Goal: Information Seeking & Learning: Understand process/instructions

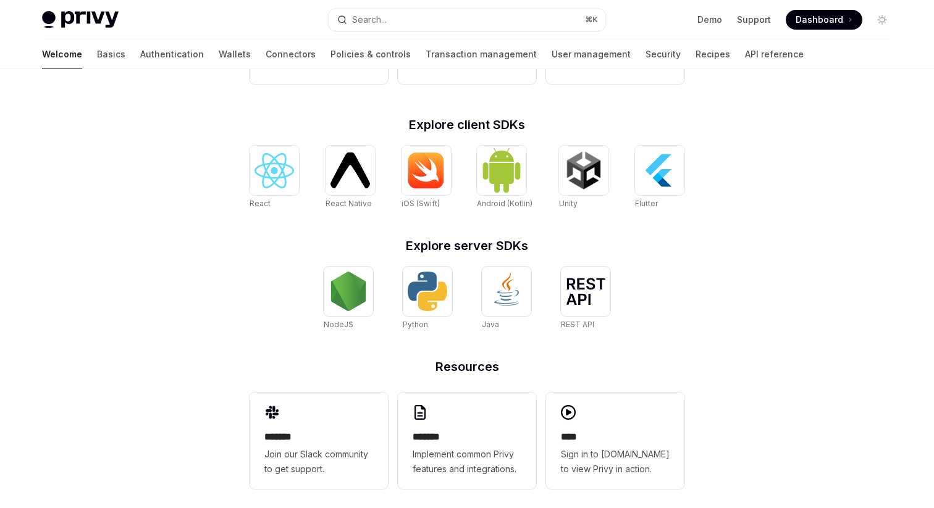
scroll to position [459, 0]
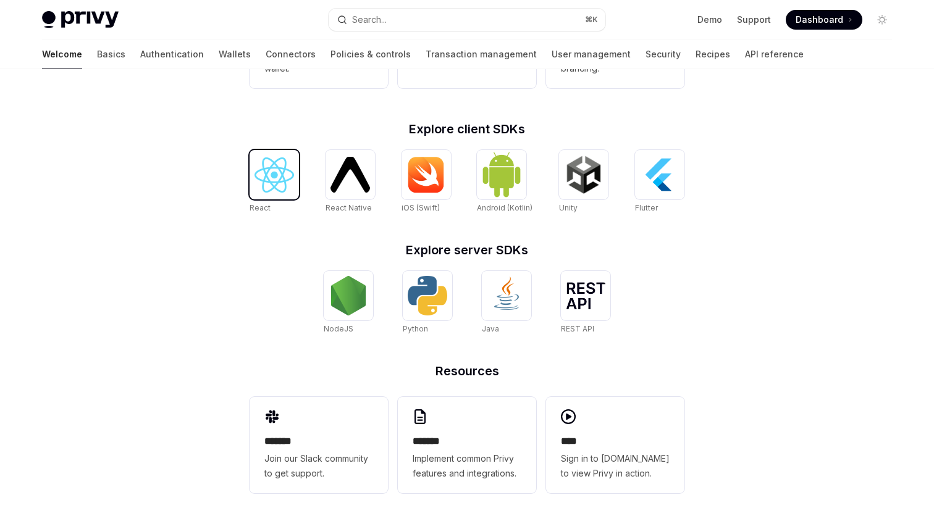
click at [256, 162] on img at bounding box center [274, 174] width 40 height 35
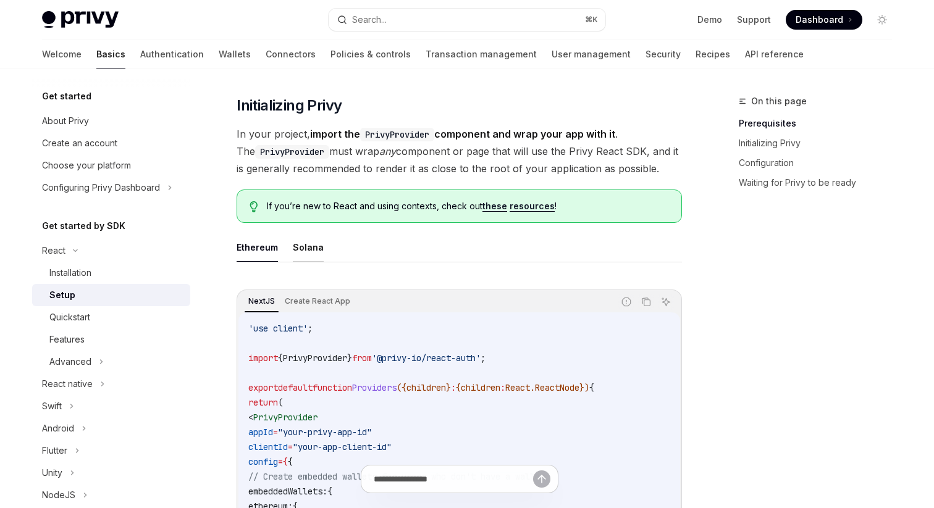
click at [307, 254] on button "Solana" at bounding box center [308, 247] width 31 height 29
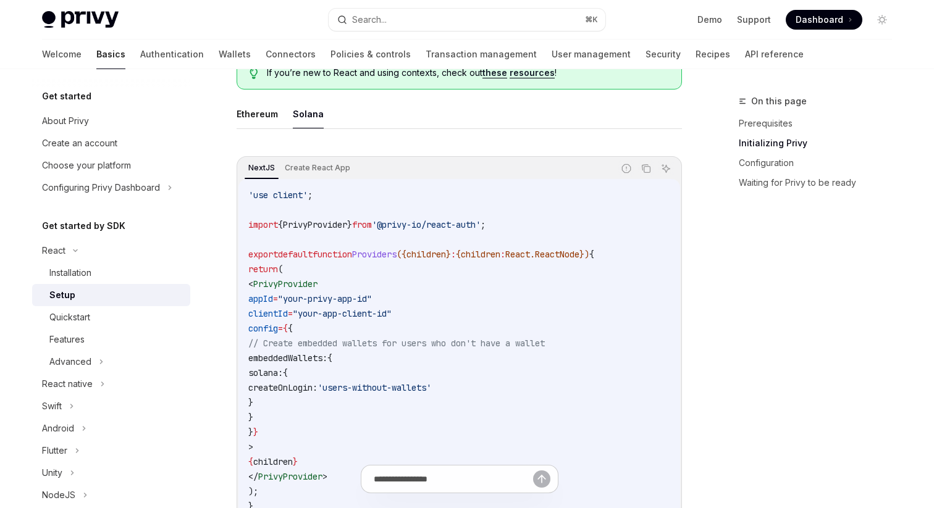
scroll to position [344, 0]
click at [644, 170] on icon "Copy the contents from the code block" at bounding box center [646, 170] width 10 height 10
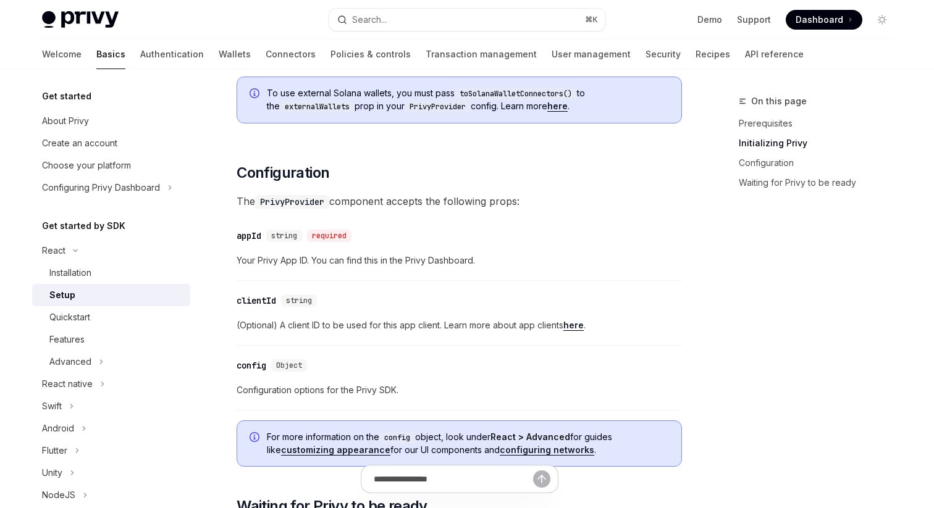
scroll to position [808, 0]
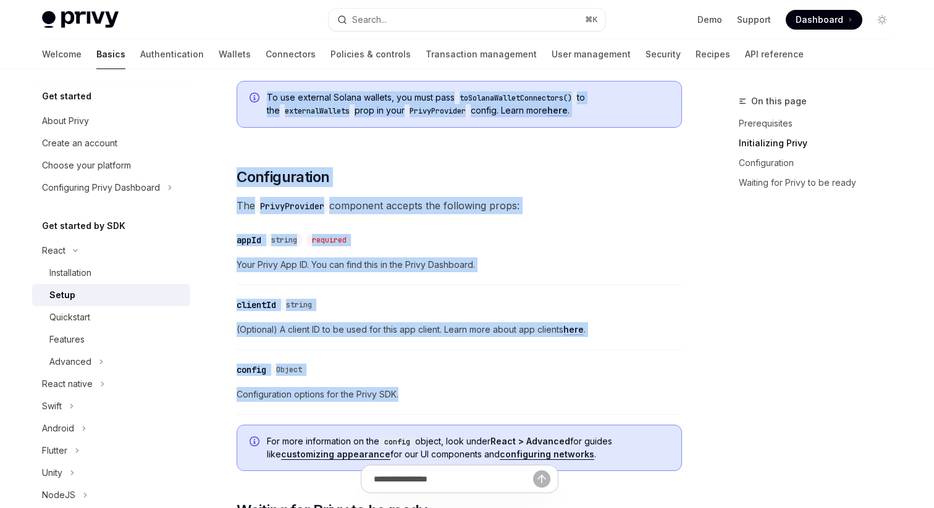
drag, startPoint x: 412, startPoint y: 393, endPoint x: 246, endPoint y: 86, distance: 349.0
click at [246, 86] on div "​ Prerequisites Before you begin, make sure you have set up your Privy app and …" at bounding box center [459, 269] width 445 height 1844
copy div "To use external Solana wallets, you must pass toSolanaWalletConnectors() to the…"
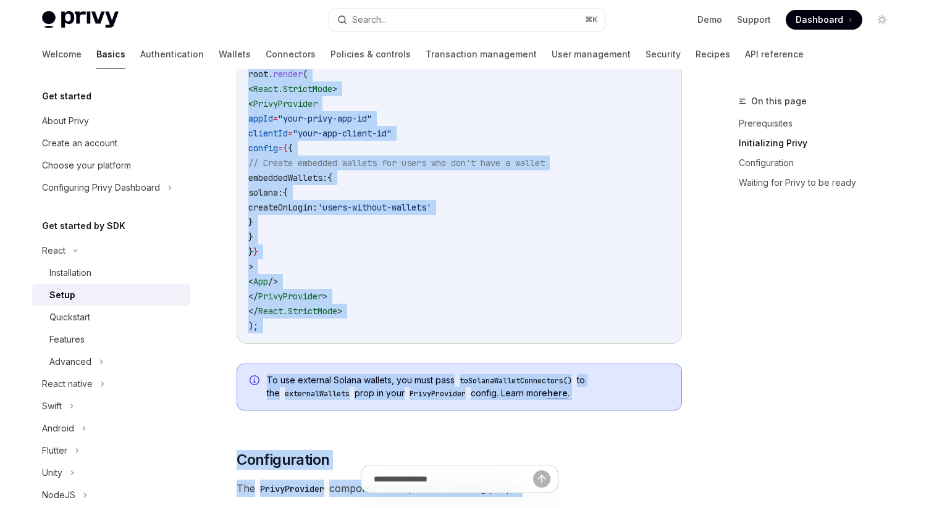
scroll to position [692, 0]
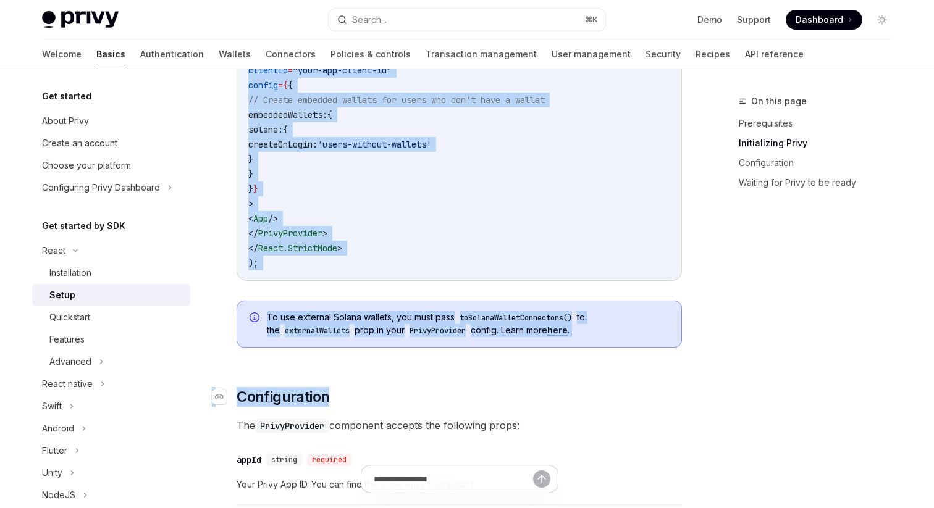
drag, startPoint x: 238, startPoint y: 122, endPoint x: 368, endPoint y: 389, distance: 297.5
click at [368, 389] on div "​ Prerequisites Before you begin, make sure you have set up your Privy app and …" at bounding box center [459, 436] width 445 height 1947
copy div "NextJS Create React App Report incorrect code Copy Ask AI import React from 're…"
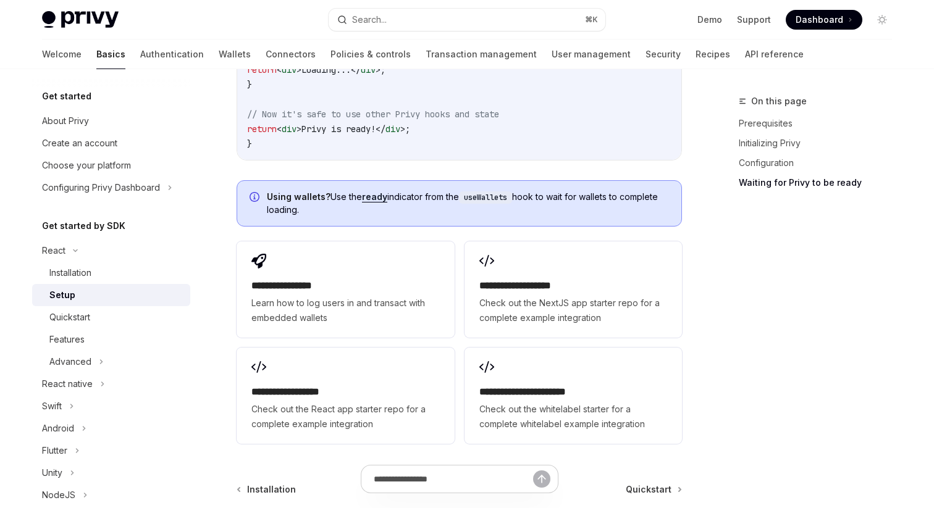
scroll to position [1655, 0]
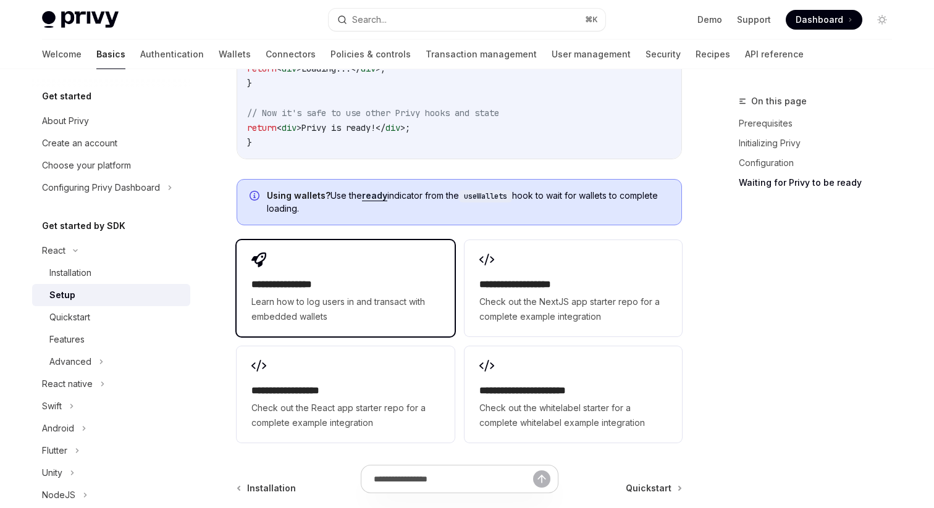
click at [391, 309] on span "Learn how to log users in and transact with embedded wallets" at bounding box center [345, 310] width 188 height 30
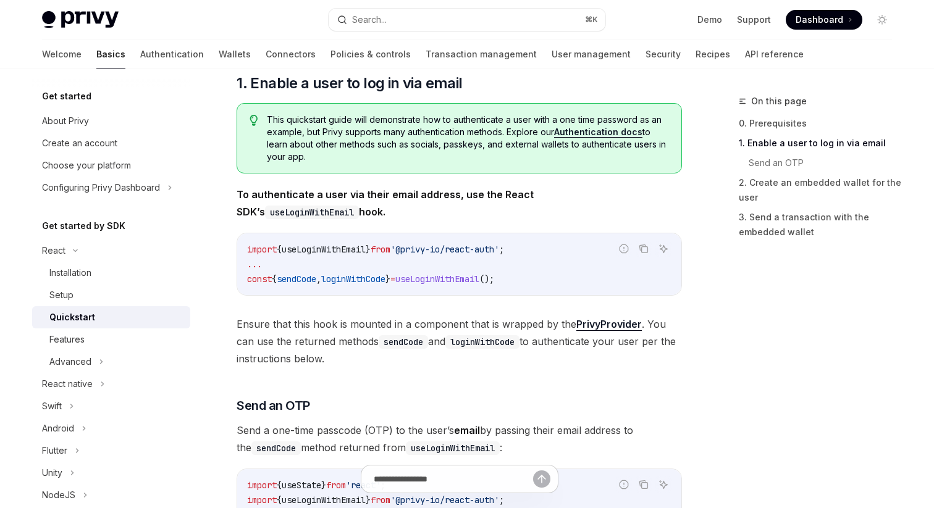
scroll to position [248, 0]
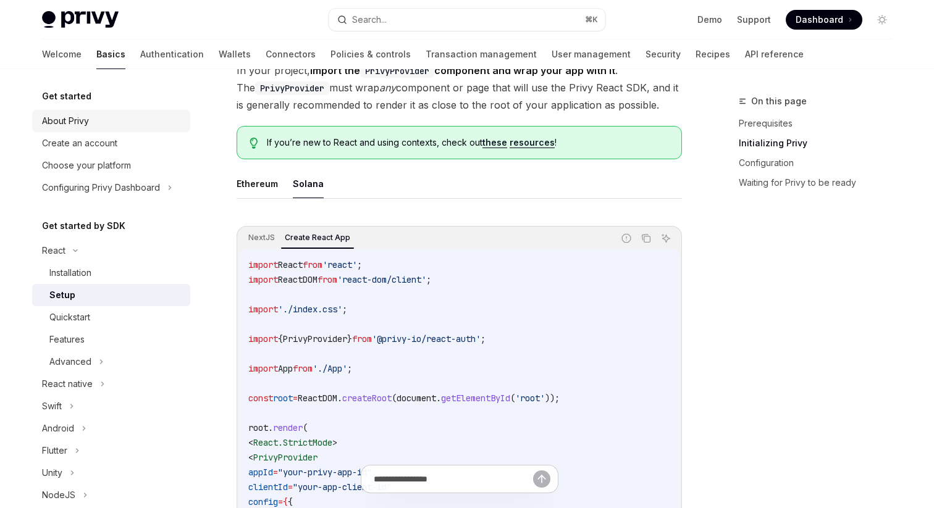
scroll to position [179, 0]
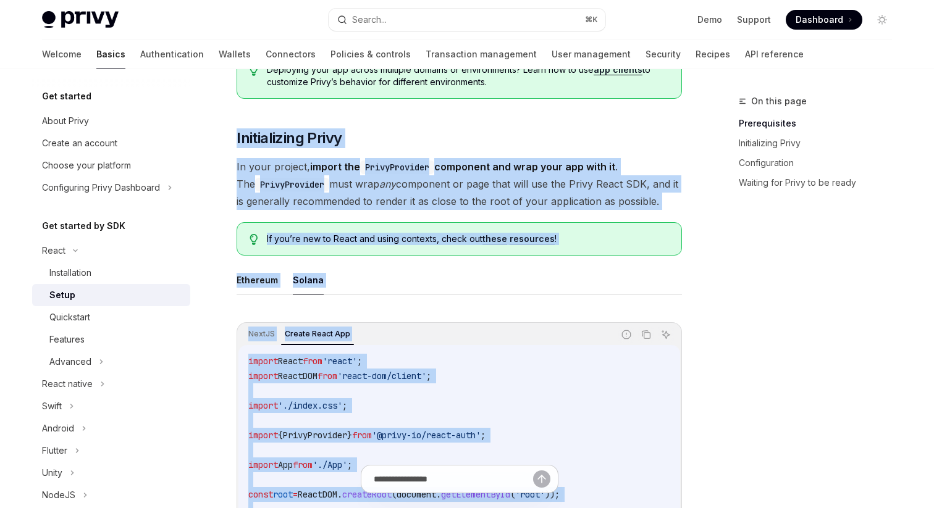
drag, startPoint x: 233, startPoint y: 124, endPoint x: 329, endPoint y: 476, distance: 364.2
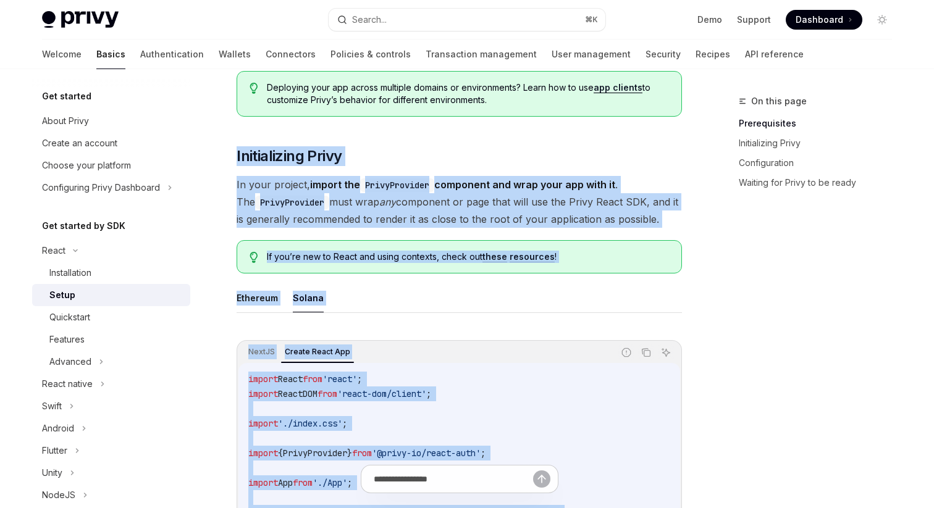
scroll to position [0, 0]
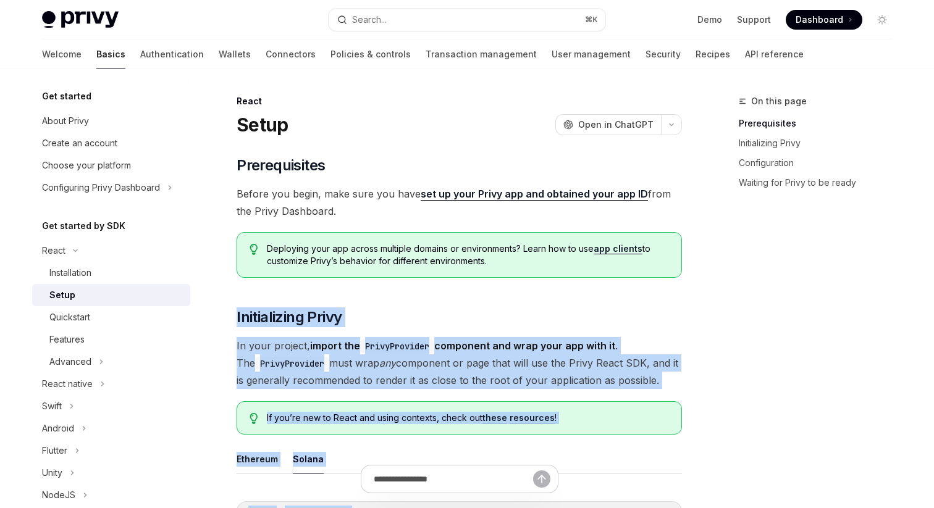
click at [107, 285] on link "Setup" at bounding box center [111, 295] width 158 height 22
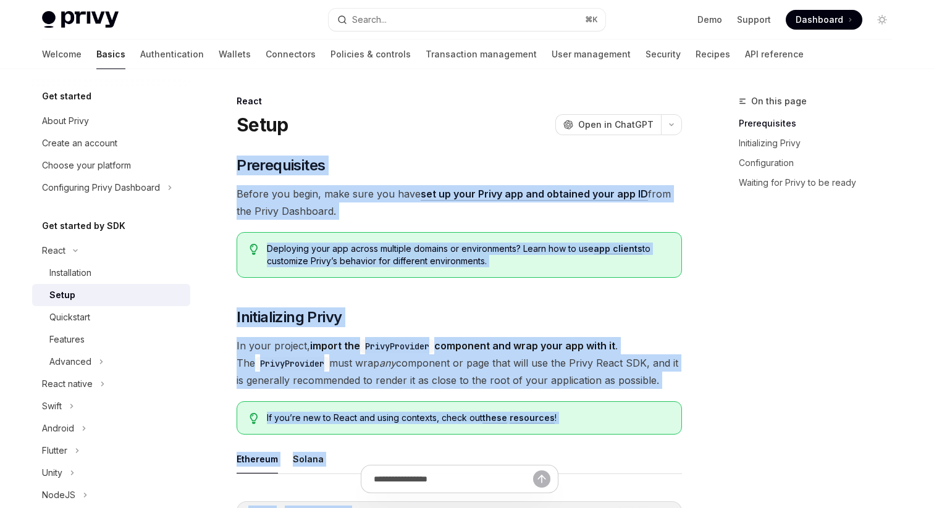
click at [524, 194] on link "set up your Privy app and obtained your app ID" at bounding box center [534, 194] width 227 height 13
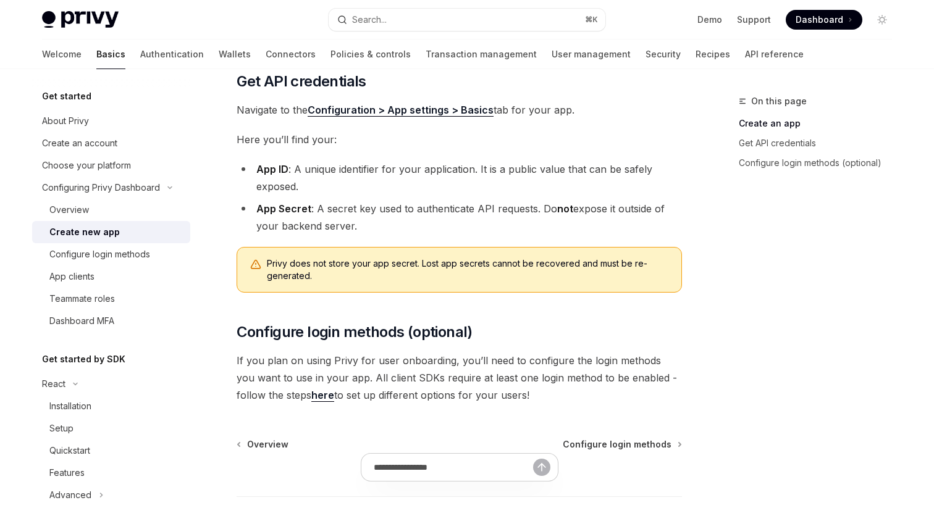
scroll to position [287, 0]
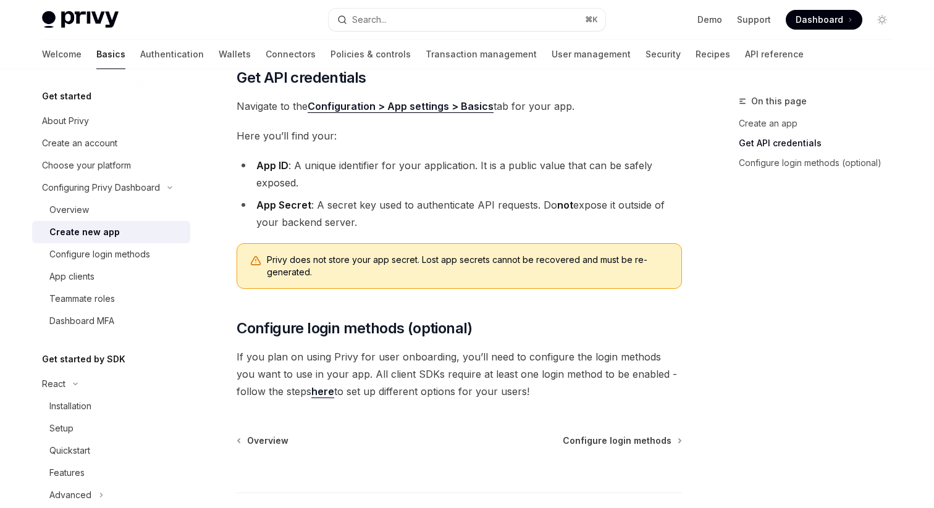
click at [311, 393] on link "here" at bounding box center [322, 391] width 23 height 13
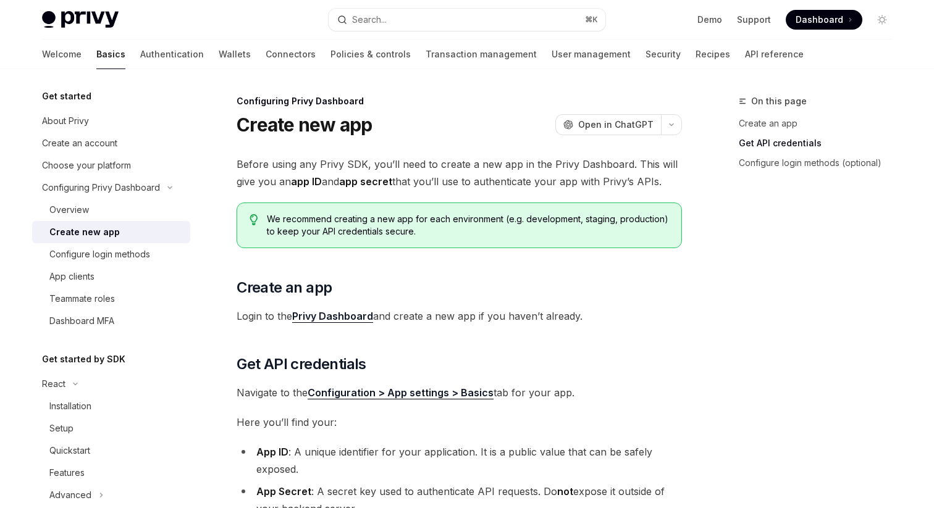
type textarea "*"
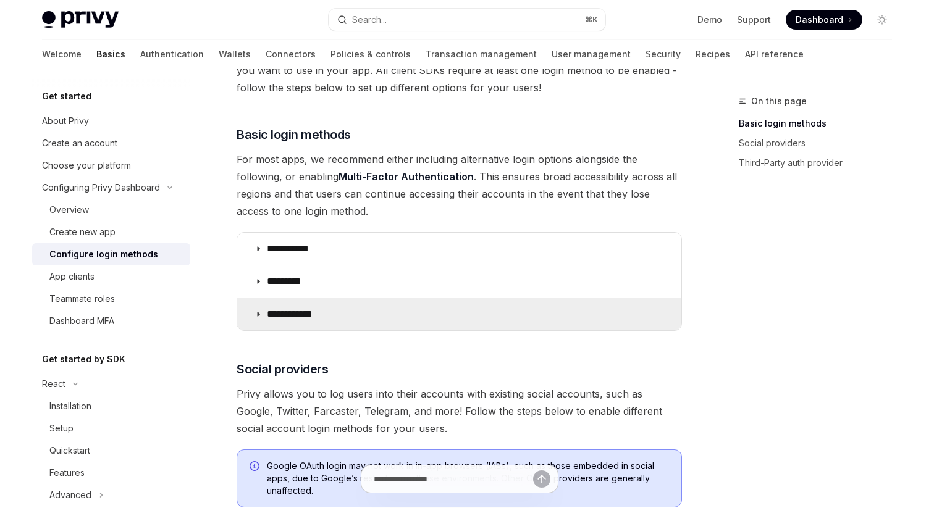
click at [366, 316] on summary "**********" at bounding box center [459, 314] width 444 height 32
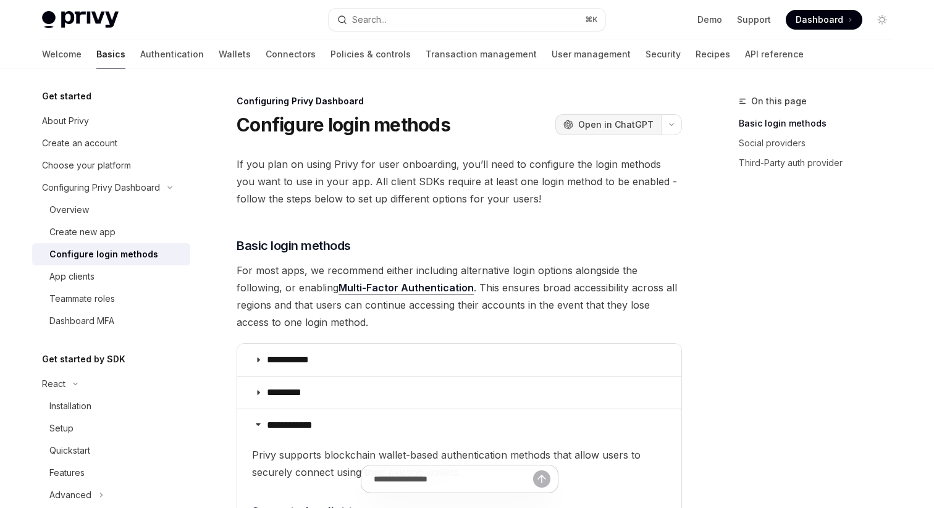
click at [605, 125] on span "Open in ChatGPT" at bounding box center [615, 125] width 75 height 12
